Goal: Task Accomplishment & Management: Use online tool/utility

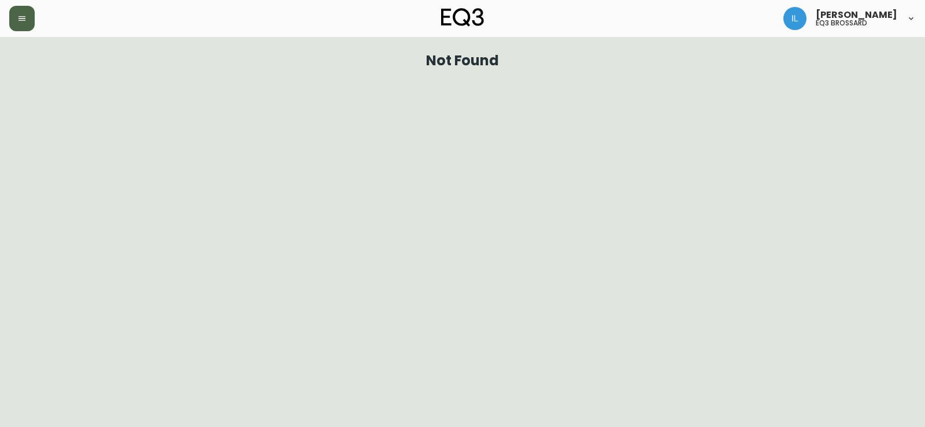
click at [10, 26] on button "button" at bounding box center [21, 18] width 25 height 25
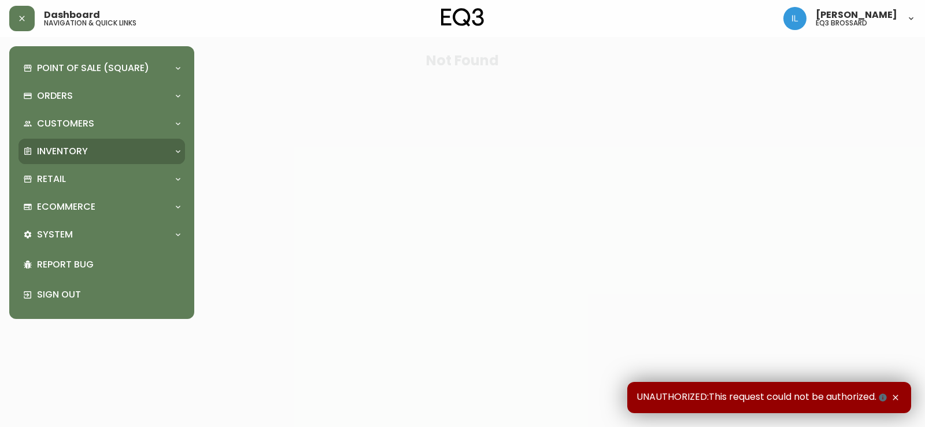
click at [65, 147] on p "Inventory" at bounding box center [62, 151] width 51 height 13
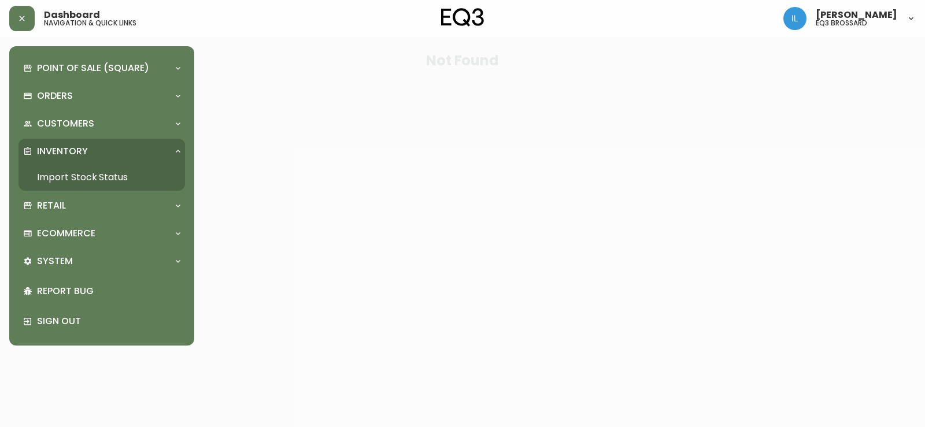
click at [73, 176] on link "Import Stock Status" at bounding box center [102, 177] width 167 height 27
